Goal: Find specific page/section: Find specific page/section

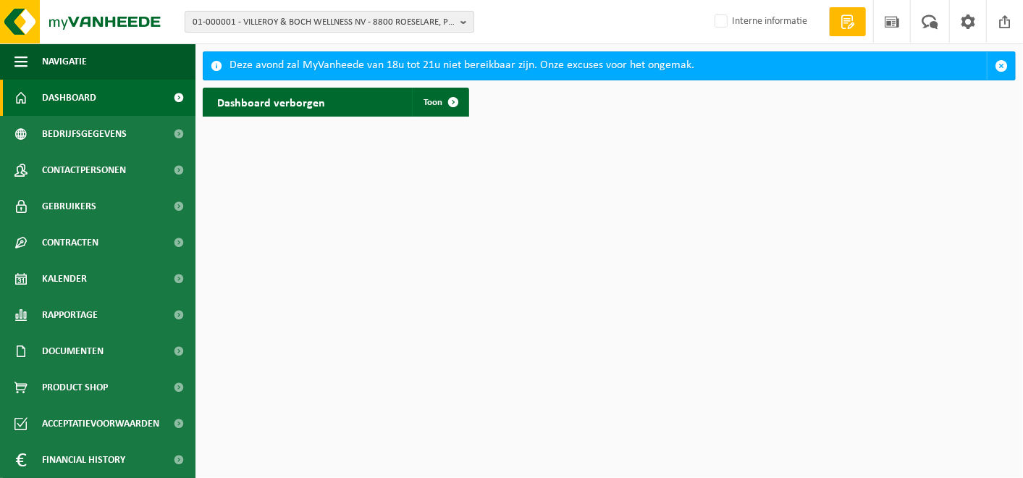
click at [261, 25] on span "01-000001 - VILLEROY & BOCH WELLNESS NV - 8800 ROESELARE, POPULIERSTRAAT 1" at bounding box center [324, 23] width 262 height 22
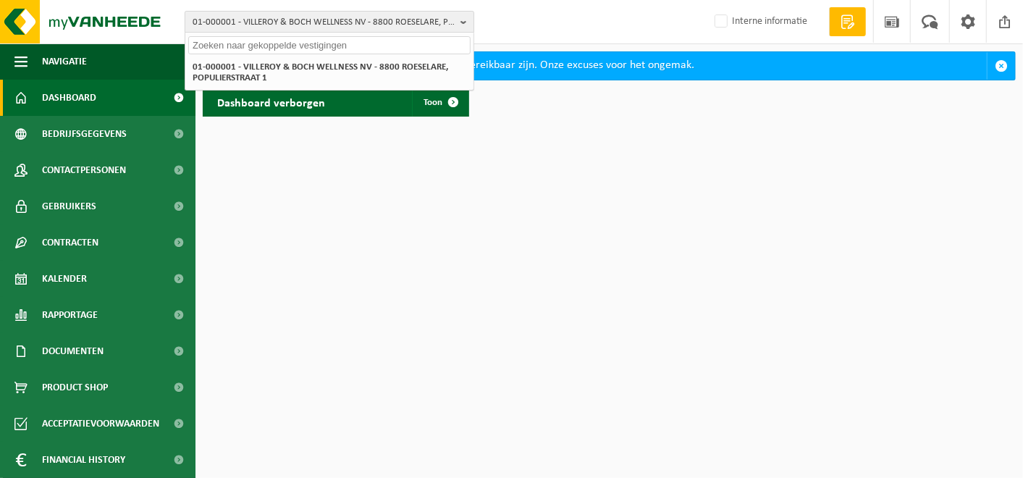
paste input "01-058421"
type input "01-058421"
click at [258, 68] on strong "01-058421 - ADVARIO STOLTHAVEN [GEOGRAPHIC_DATA] [GEOGRAPHIC_DATA] - 2040 [GEOG…" at bounding box center [324, 72] width 263 height 22
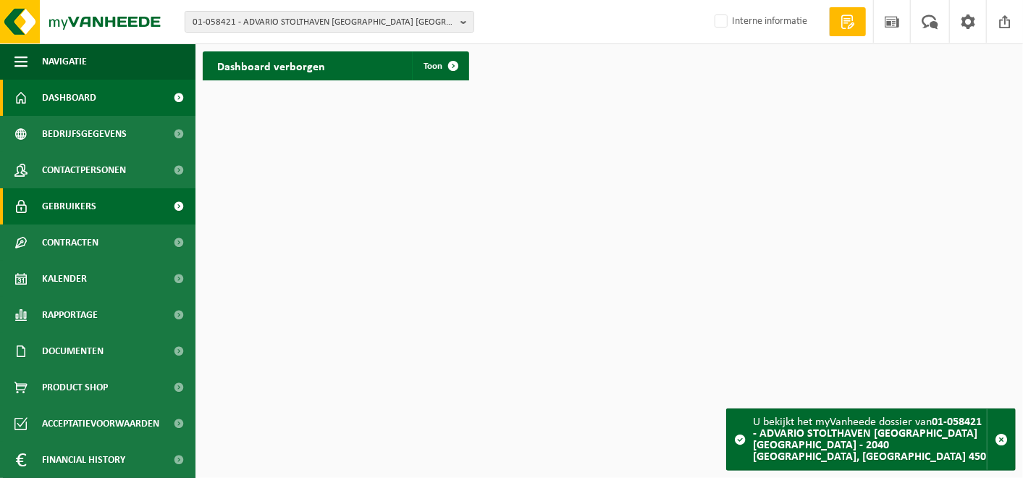
scroll to position [35, 0]
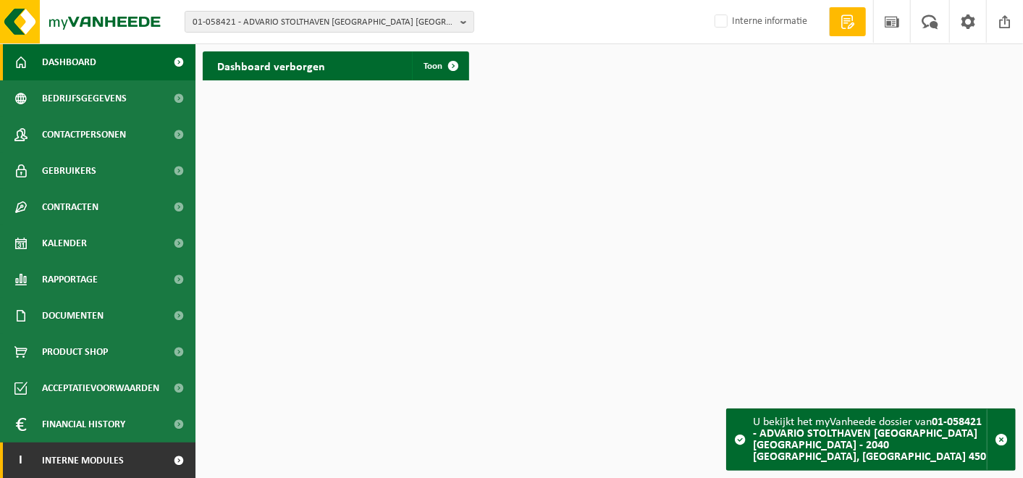
click at [105, 450] on span "Interne modules" at bounding box center [83, 460] width 82 height 36
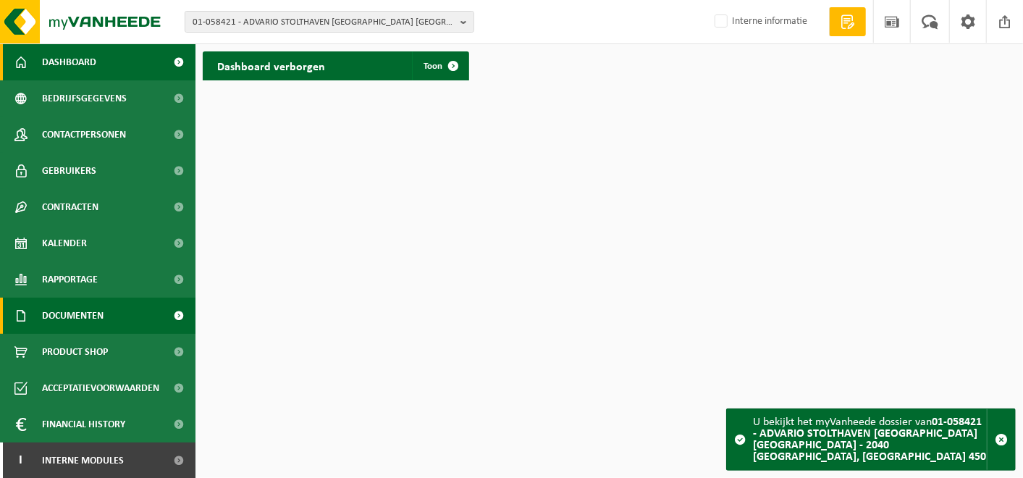
scroll to position [253, 0]
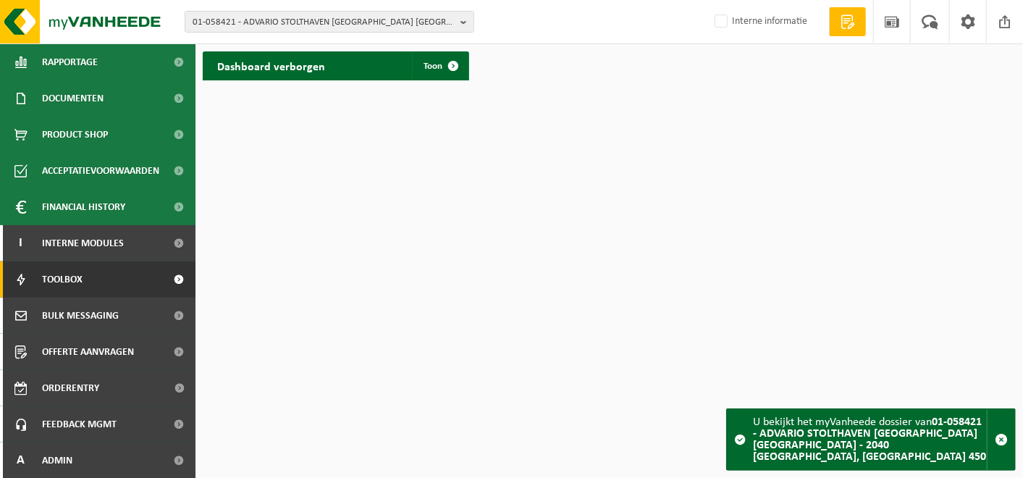
click at [62, 273] on span "Toolbox" at bounding box center [62, 279] width 41 height 36
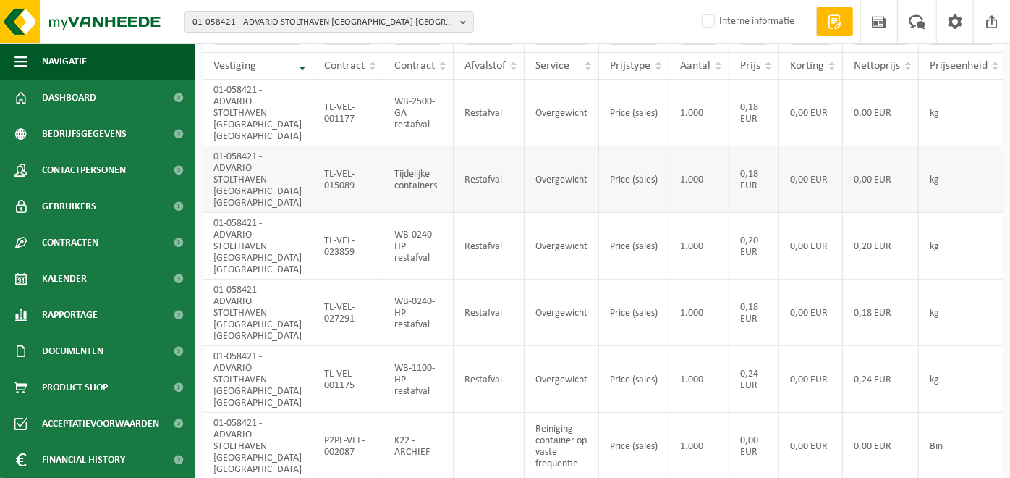
scroll to position [139, 0]
